Goal: Navigation & Orientation: Find specific page/section

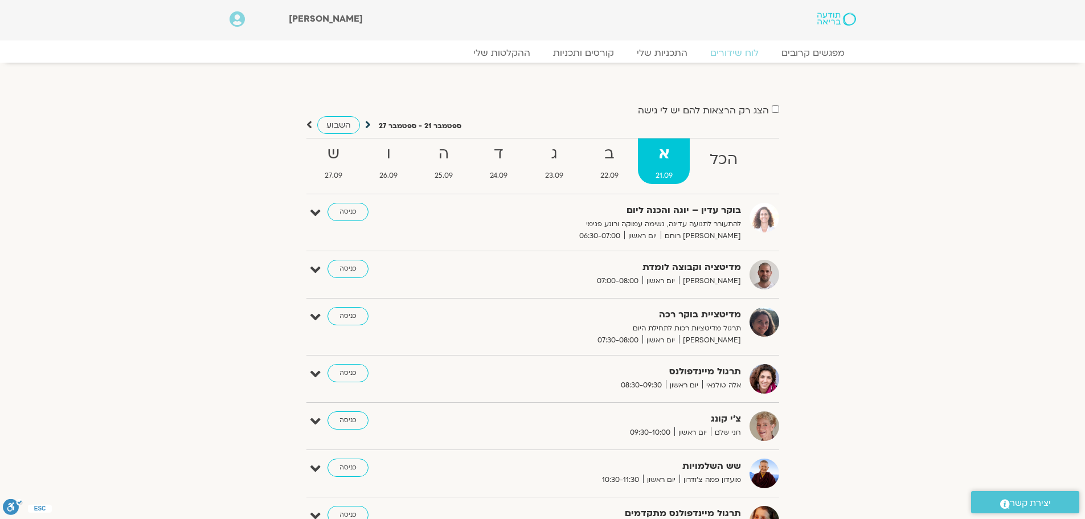
click at [366, 124] on icon at bounding box center [368, 124] width 6 height 11
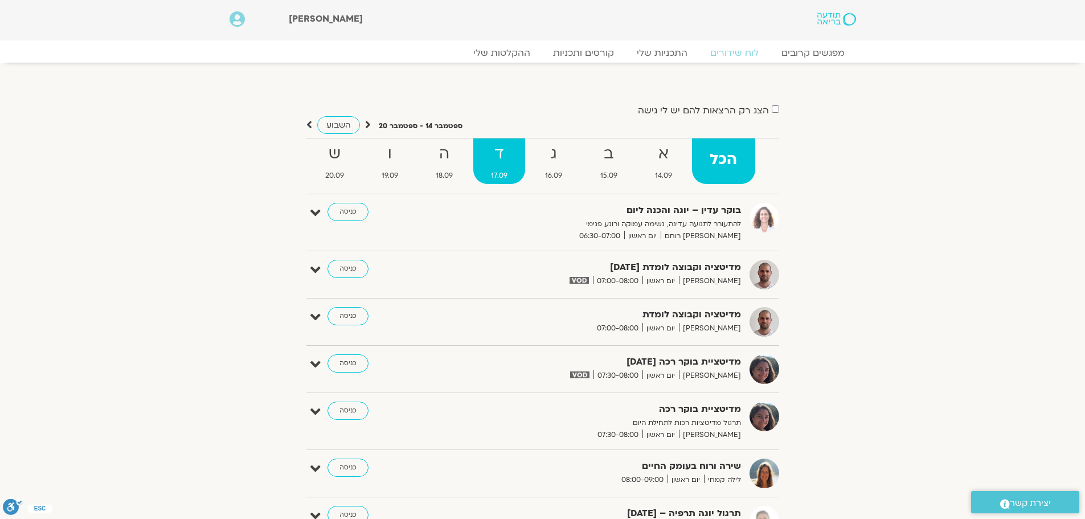
click at [488, 161] on strong "ד" at bounding box center [499, 154] width 52 height 26
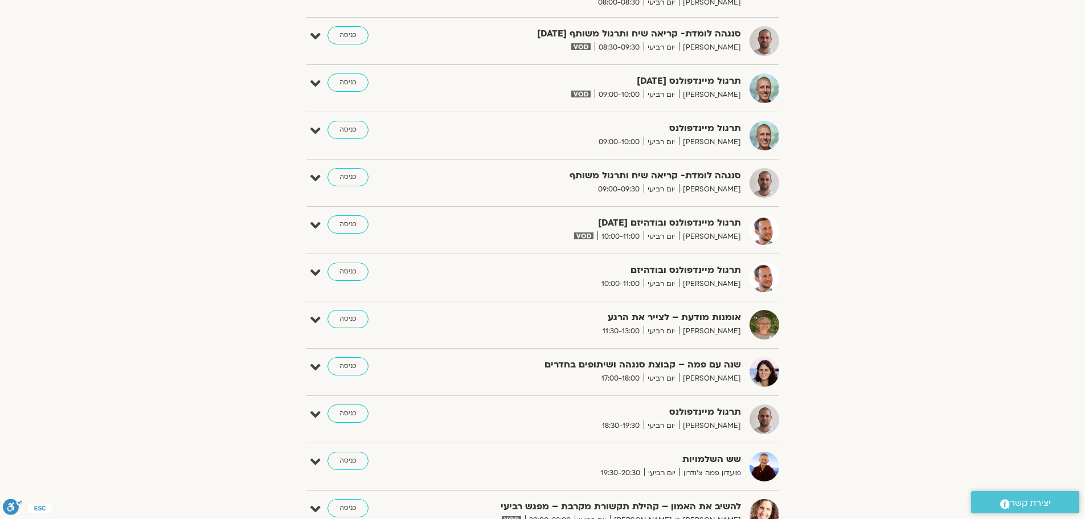
scroll to position [569, 0]
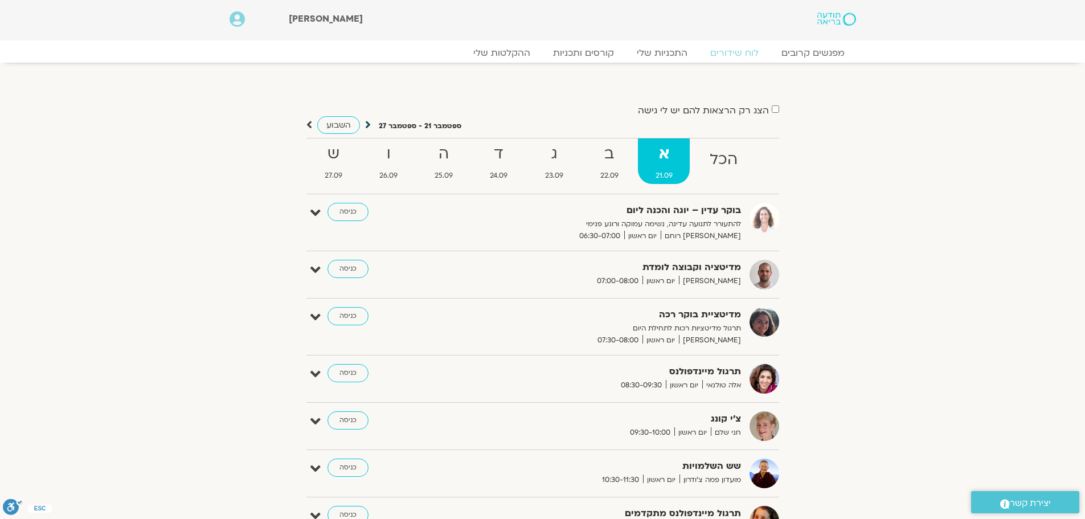
click at [366, 125] on icon at bounding box center [368, 124] width 6 height 11
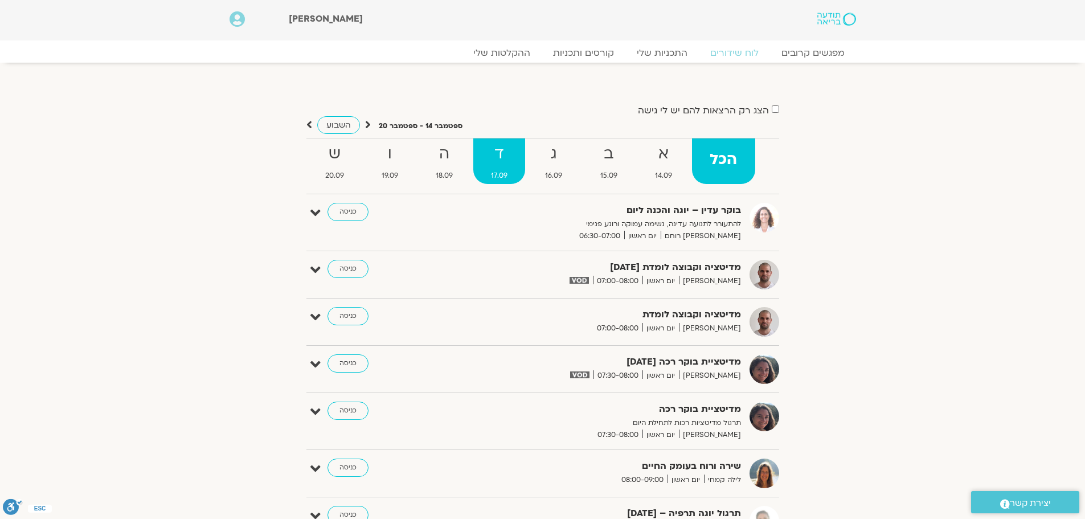
click at [492, 170] on span "17.09" at bounding box center [499, 176] width 52 height 12
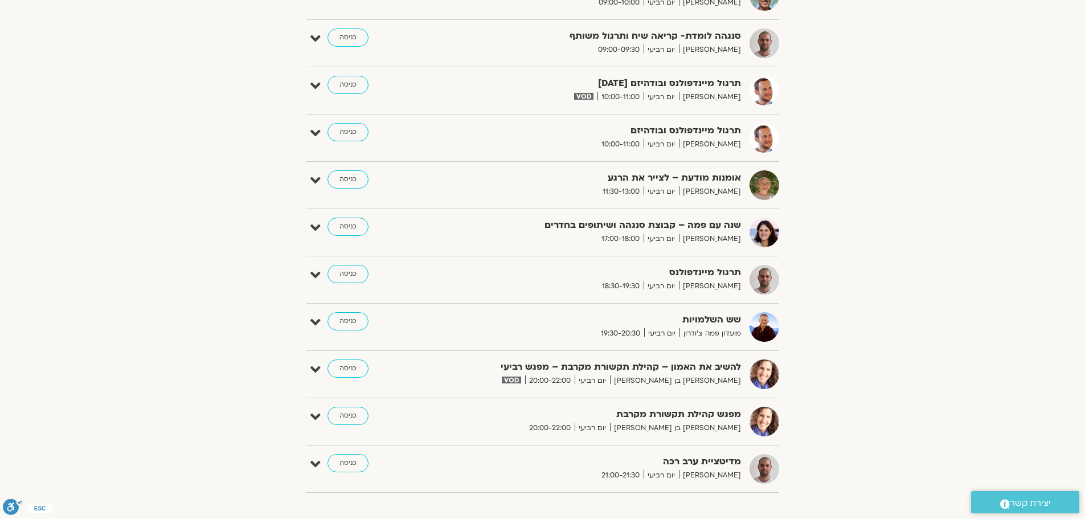
scroll to position [797, 0]
